Goal: Find specific page/section: Find specific page/section

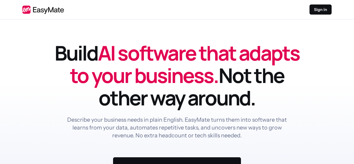
scroll to position [157, 0]
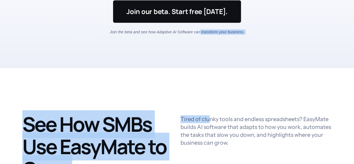
click at [208, 120] on p "Tired of clunky tools and endless spreadsheets? EasyMate builds AI software tha…" at bounding box center [255, 130] width 151 height 31
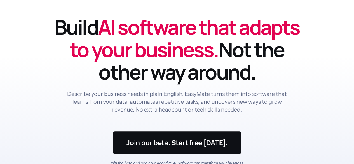
scroll to position [0, 0]
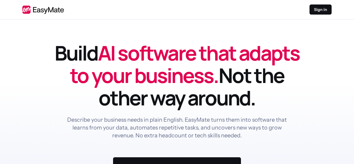
scroll to position [130, 0]
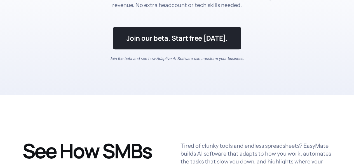
click at [200, 37] on link at bounding box center [177, 38] width 128 height 22
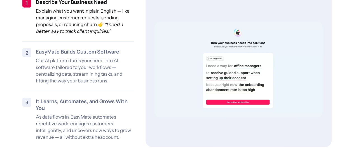
scroll to position [770, 0]
